Goal: Browse casually

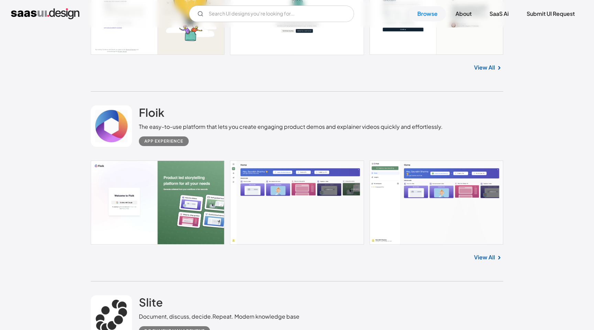
scroll to position [528, 0]
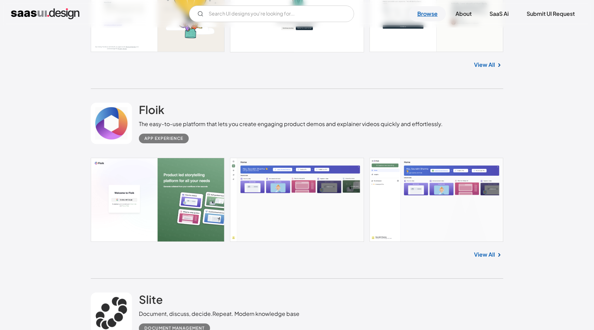
click at [425, 18] on link "Browse" at bounding box center [427, 13] width 37 height 15
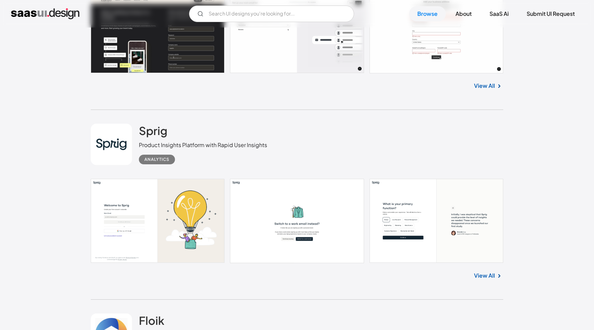
scroll to position [318, 0]
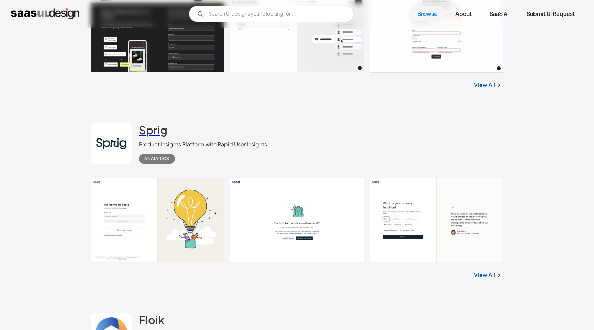
click at [159, 125] on h2 "Sprig" at bounding box center [153, 130] width 29 height 14
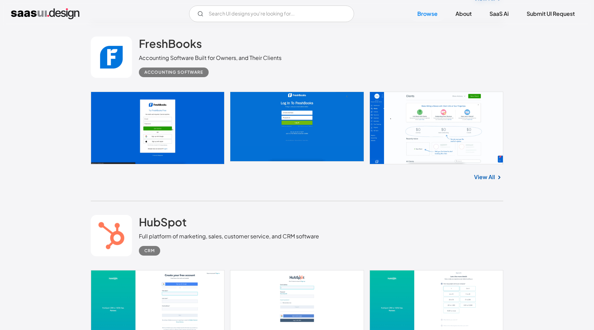
scroll to position [1141, 0]
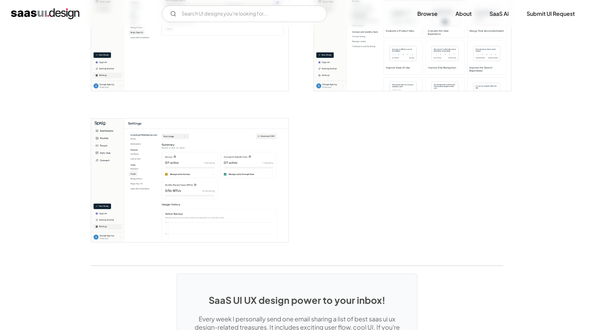
scroll to position [1410, 0]
